Goal: Transaction & Acquisition: Purchase product/service

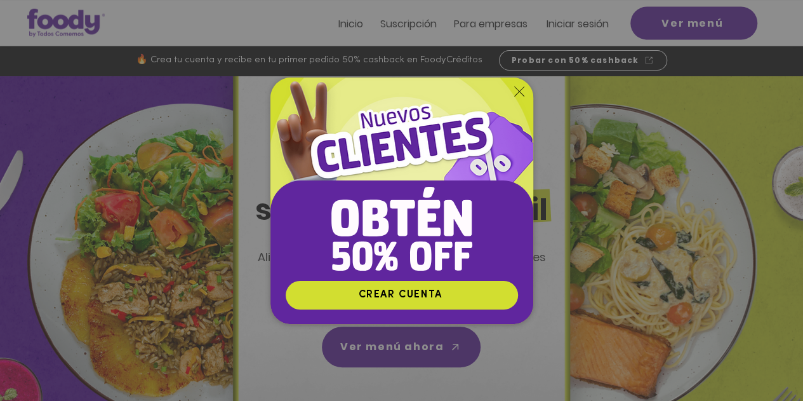
click at [523, 81] on img "Nuevos suscriptores 50% off" at bounding box center [401, 178] width 263 height 202
click at [517, 90] on icon "Volver al sitio" at bounding box center [519, 91] width 10 height 10
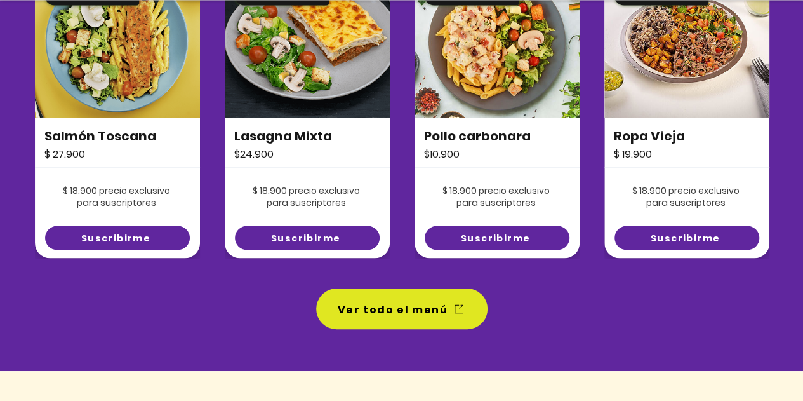
scroll to position [1016, 0]
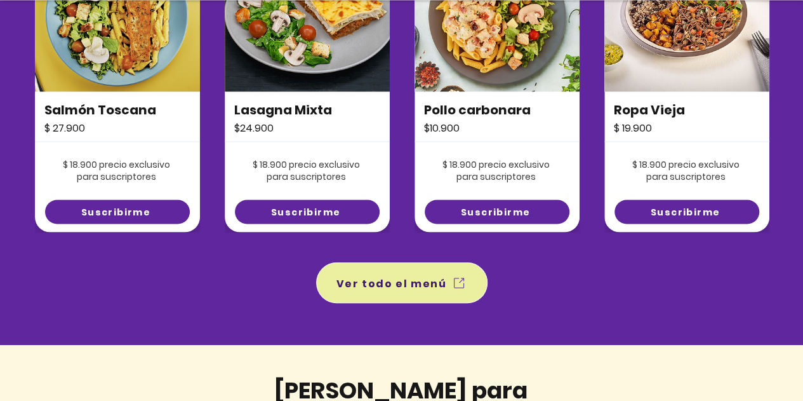
click at [380, 281] on span "Ver todo el menú" at bounding box center [391, 283] width 110 height 16
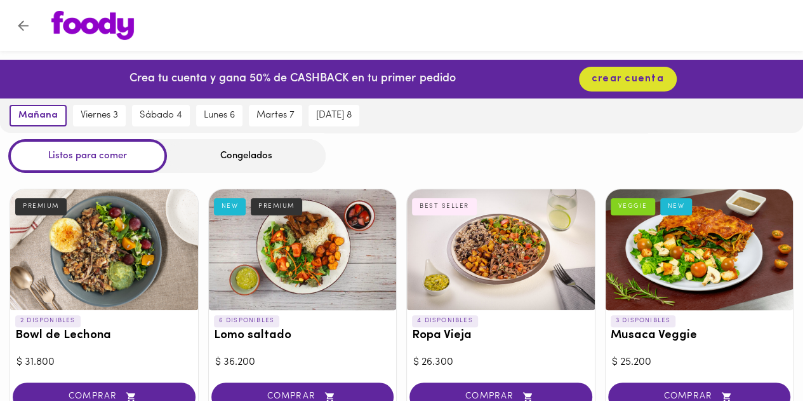
click at [223, 157] on div "Congelados" at bounding box center [246, 156] width 159 height 34
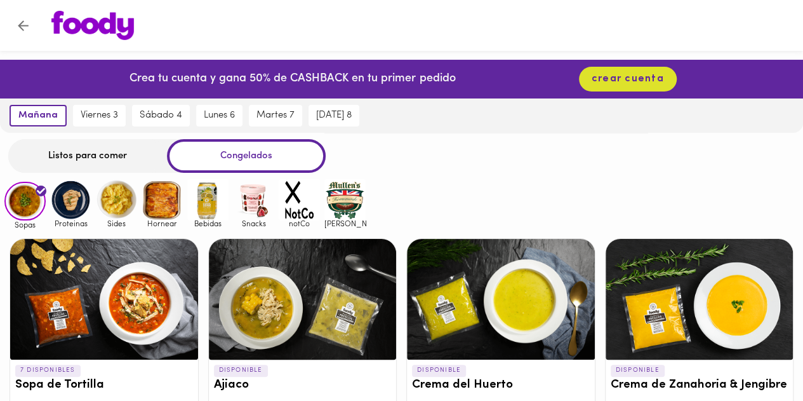
click at [65, 158] on div "Listos para comer" at bounding box center [87, 156] width 159 height 34
